Goal: Navigation & Orientation: Find specific page/section

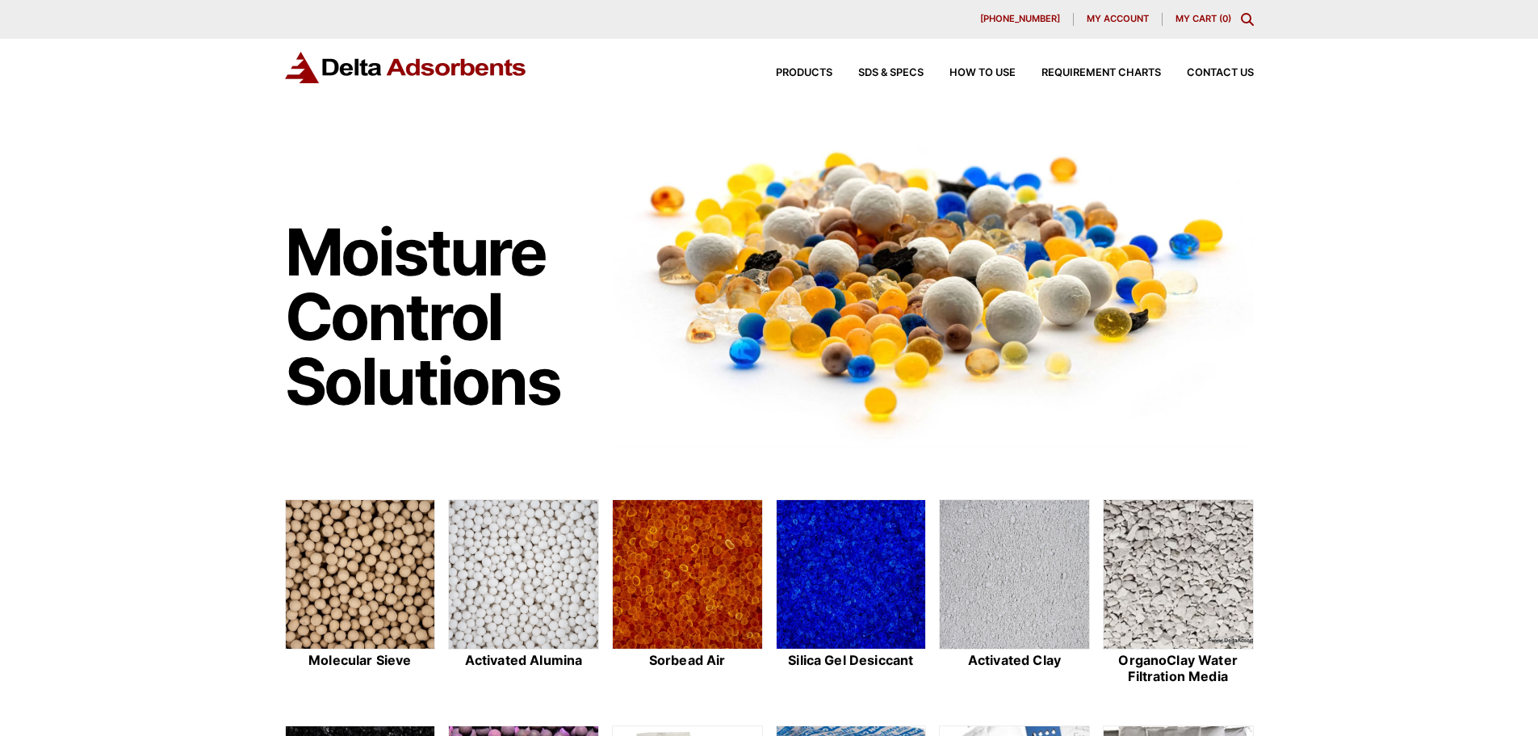
click at [1121, 22] on span "My account" at bounding box center [1118, 19] width 62 height 9
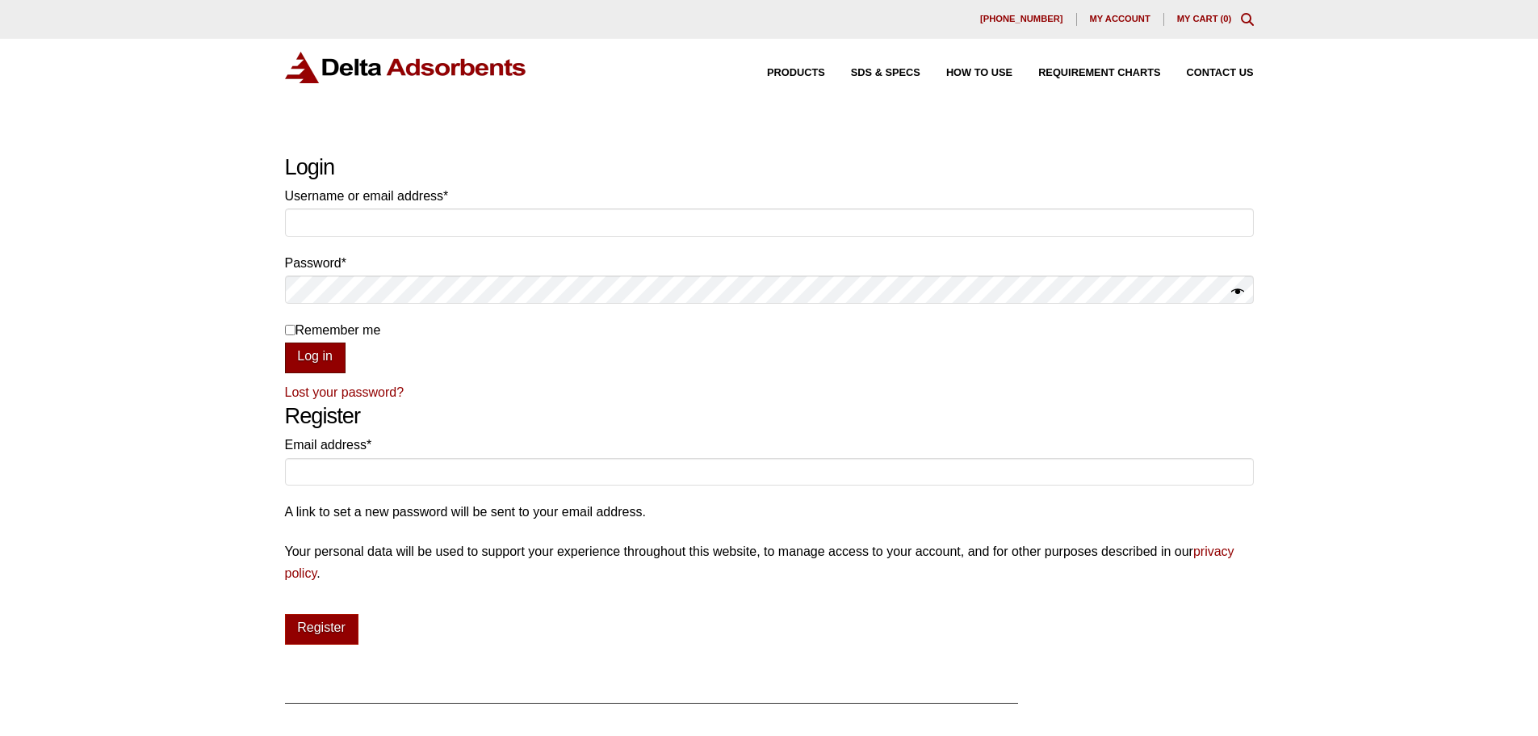
type input "bennett@deltaadsorbents.com"
click at [328, 362] on button "Log in" at bounding box center [315, 357] width 61 height 31
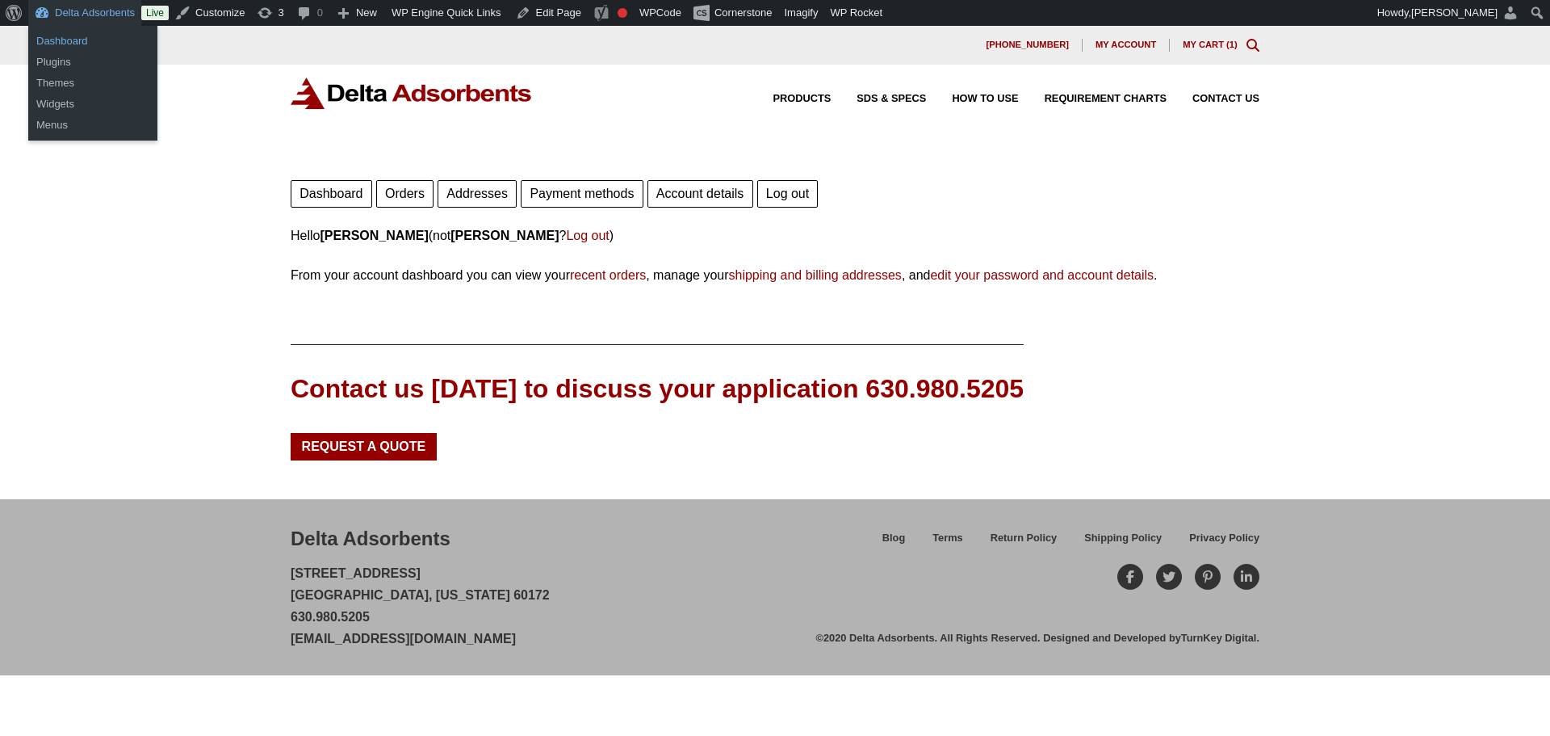
click at [81, 45] on link "Dashboard" at bounding box center [92, 41] width 129 height 21
